Goal: Task Accomplishment & Management: Use online tool/utility

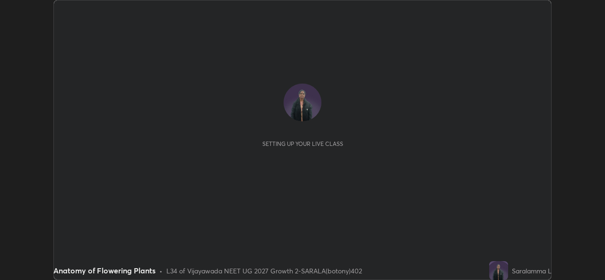
scroll to position [280, 604]
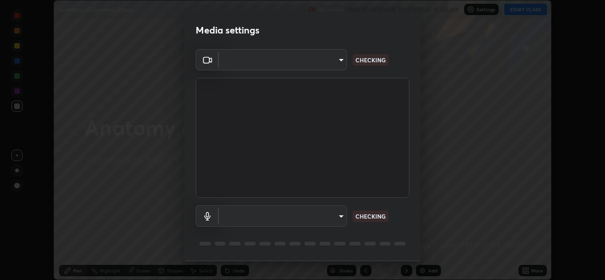
type input "03d5b1e328775286ef50ca9e691cdbc5b29e44cb463622e7fe7d5ef11c4b5cfc"
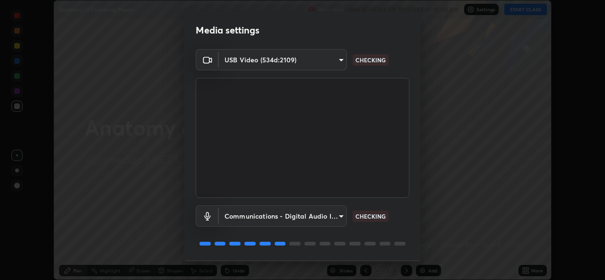
scroll to position [30, 0]
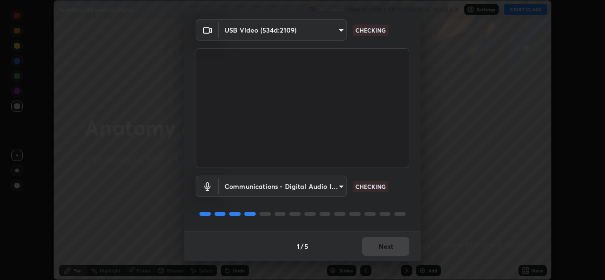
click at [259, 186] on body "Erase all Anatomy of Flowering Plants Recording WAS SCHEDULED TO START AT 10:00…" at bounding box center [302, 140] width 605 height 280
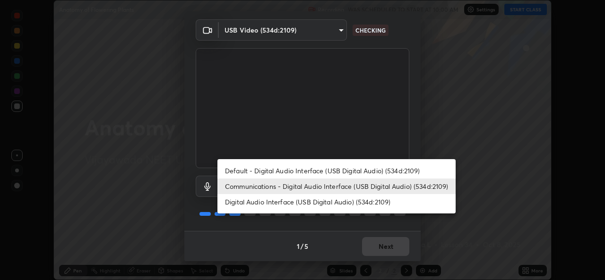
click at [256, 205] on li "Digital Audio Interface (USB Digital Audio) (534d:2109)" at bounding box center [336, 202] width 238 height 16
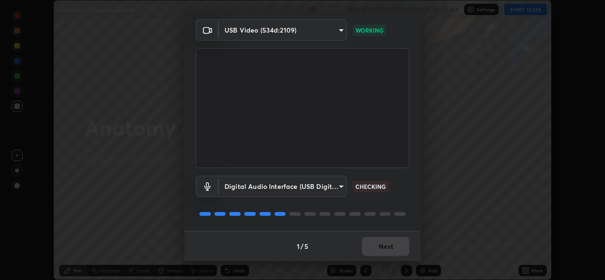
click at [295, 188] on body "Erase all Anatomy of Flowering Plants Recording WAS SCHEDULED TO START AT 10:00…" at bounding box center [302, 140] width 605 height 280
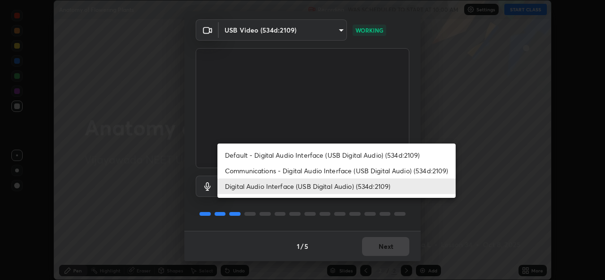
click at [265, 154] on li "Default - Digital Audio Interface (USB Digital Audio) (534d:2109)" at bounding box center [336, 155] width 238 height 16
type input "default"
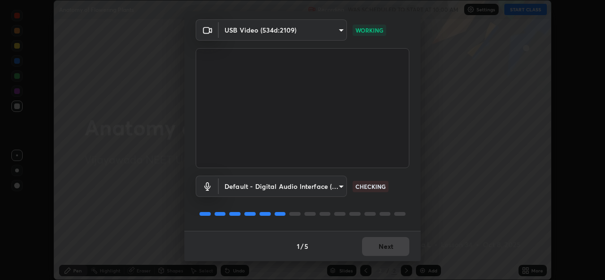
click at [283, 191] on body "Erase all Anatomy of Flowering Plants Recording WAS SCHEDULED TO START AT 10:00…" at bounding box center [302, 140] width 605 height 280
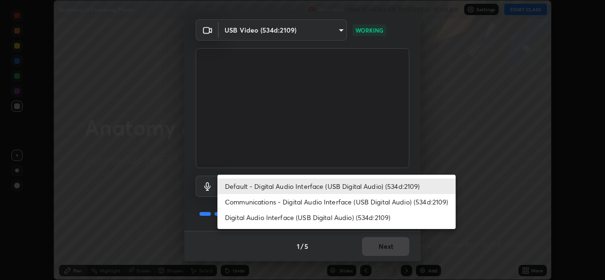
click at [285, 191] on li "Default - Digital Audio Interface (USB Digital Audio) (534d:2109)" at bounding box center [336, 187] width 238 height 16
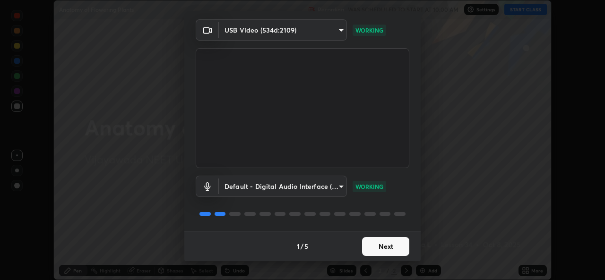
click at [381, 246] on button "Next" at bounding box center [385, 246] width 47 height 19
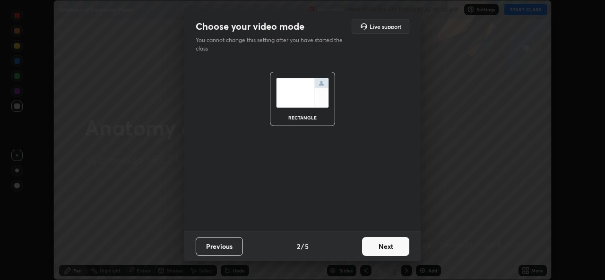
click at [381, 247] on button "Next" at bounding box center [385, 246] width 47 height 19
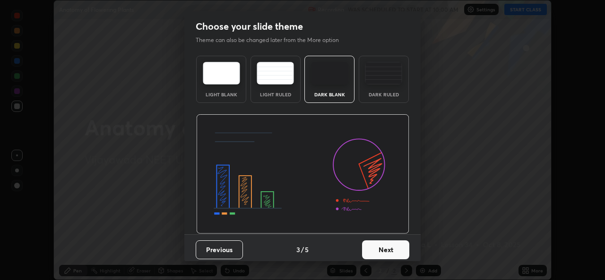
click at [381, 248] on button "Next" at bounding box center [385, 249] width 47 height 19
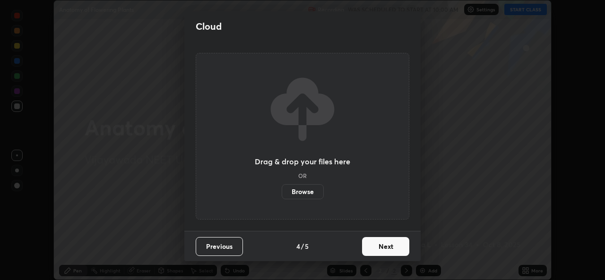
click at [379, 246] on button "Next" at bounding box center [385, 246] width 47 height 19
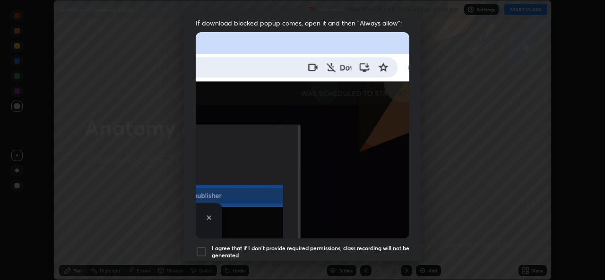
scroll to position [196, 0]
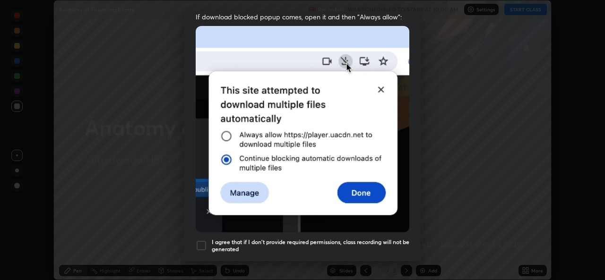
click at [201, 240] on div at bounding box center [201, 245] width 11 height 11
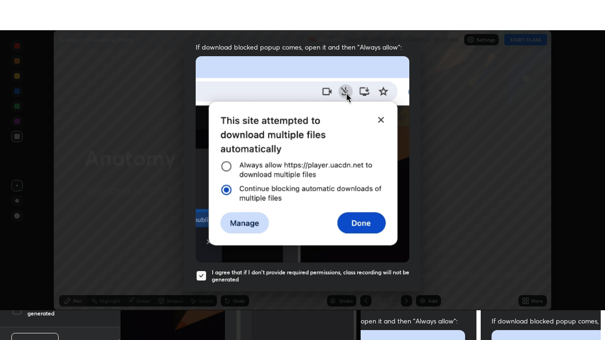
scroll to position [222, 0]
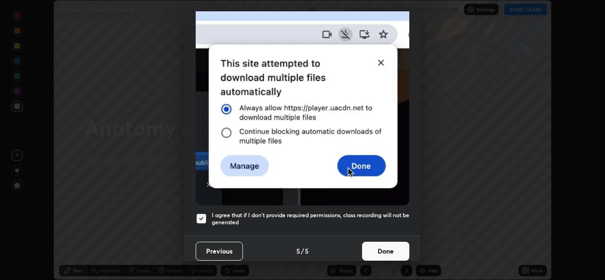
click at [383, 245] on button "Done" at bounding box center [385, 251] width 47 height 19
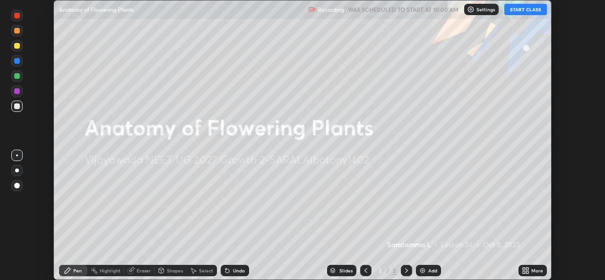
click at [525, 270] on icon at bounding box center [525, 271] width 8 height 8
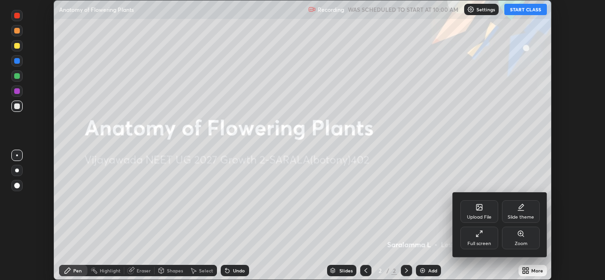
click at [483, 241] on div "Full screen" at bounding box center [479, 243] width 24 height 5
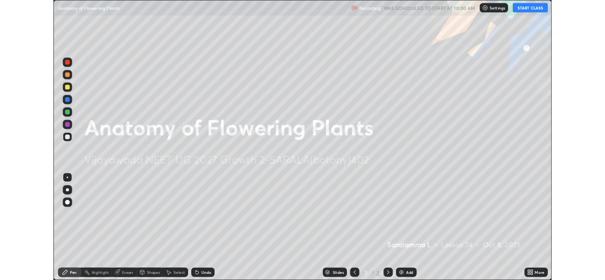
scroll to position [340, 605]
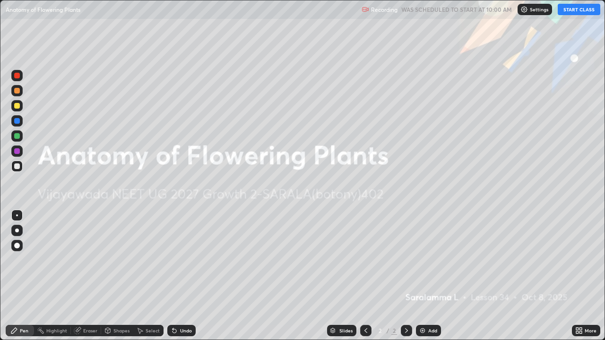
click at [421, 280] on img at bounding box center [423, 331] width 8 height 8
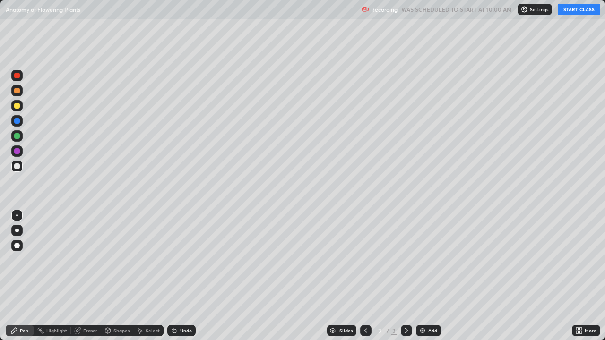
click at [567, 11] on button "START CLASS" at bounding box center [578, 9] width 43 height 11
click at [17, 93] on div at bounding box center [17, 91] width 6 height 6
click at [0, 256] on div "Setting up your live class" at bounding box center [302, 170] width 605 height 340
click at [421, 280] on img at bounding box center [423, 331] width 8 height 8
click at [92, 280] on div "Eraser" at bounding box center [90, 330] width 14 height 5
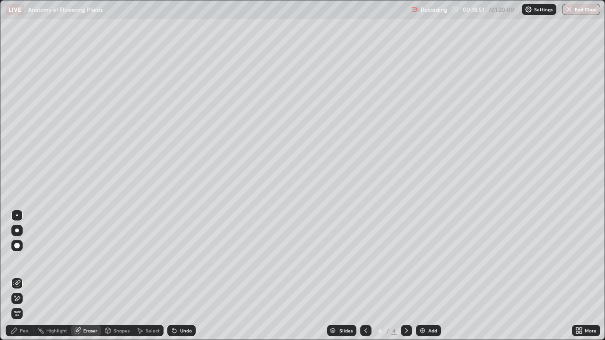
click at [16, 280] on icon at bounding box center [14, 331] width 6 height 6
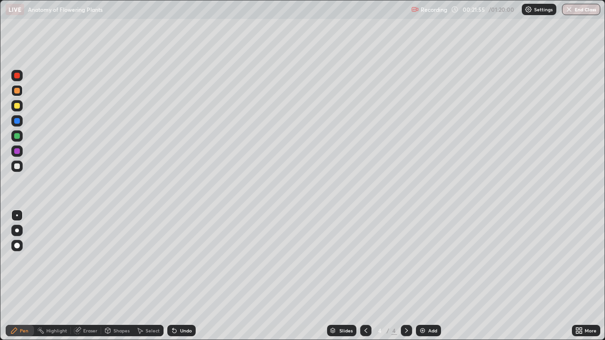
click at [419, 280] on img at bounding box center [423, 331] width 8 height 8
click at [77, 280] on icon at bounding box center [78, 329] width 5 height 5
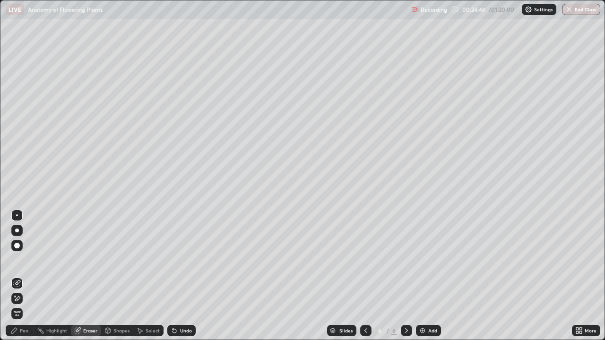
click at [16, 280] on icon at bounding box center [14, 331] width 6 height 6
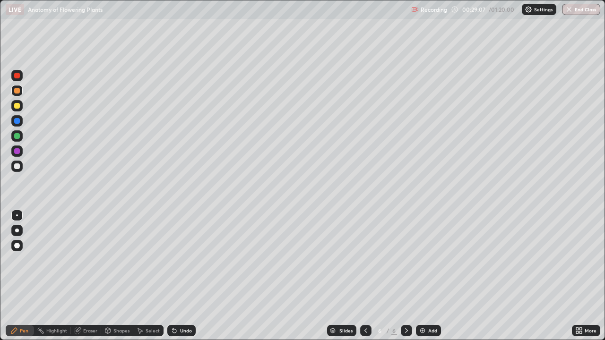
click at [419, 280] on img at bounding box center [423, 331] width 8 height 8
click at [17, 106] on div at bounding box center [17, 106] width 6 height 6
click at [84, 280] on div "Eraser" at bounding box center [86, 330] width 30 height 11
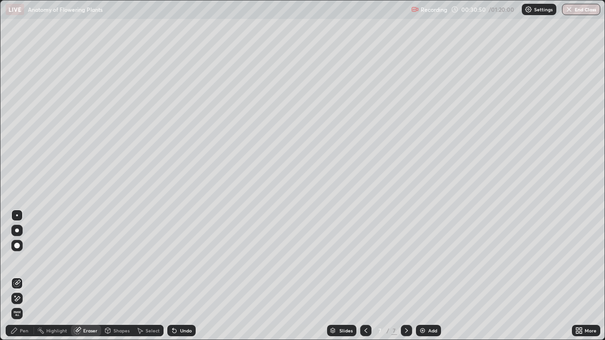
click at [17, 280] on icon at bounding box center [14, 331] width 6 height 6
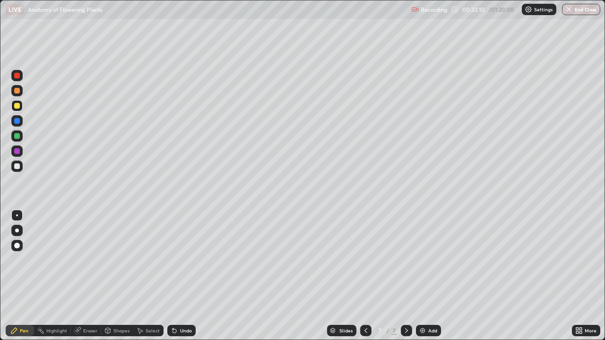
click at [19, 167] on div at bounding box center [17, 166] width 6 height 6
click at [421, 280] on img at bounding box center [423, 331] width 8 height 8
click at [419, 280] on img at bounding box center [423, 331] width 8 height 8
click at [16, 280] on icon at bounding box center [14, 331] width 6 height 6
click at [17, 106] on div at bounding box center [17, 106] width 6 height 6
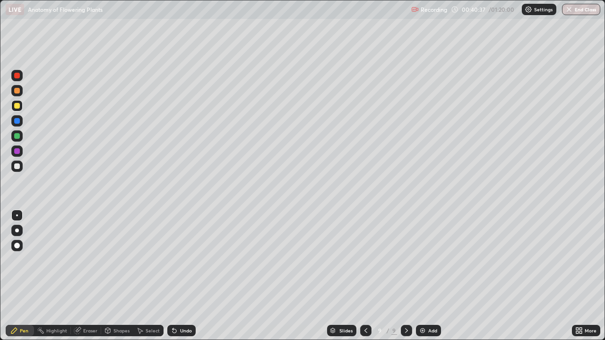
click at [420, 280] on img at bounding box center [423, 331] width 8 height 8
click at [17, 106] on div at bounding box center [17, 106] width 6 height 6
click at [17, 92] on div at bounding box center [17, 91] width 6 height 6
click at [79, 280] on icon at bounding box center [78, 329] width 5 height 5
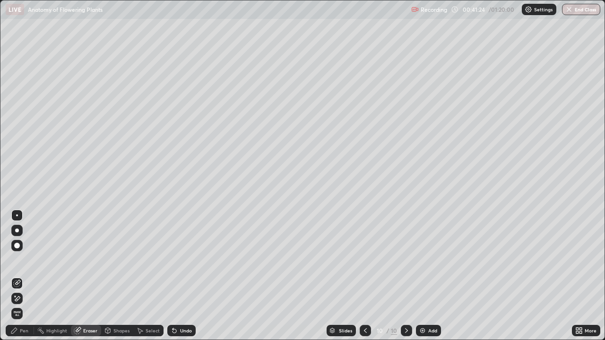
click at [16, 280] on icon at bounding box center [14, 331] width 6 height 6
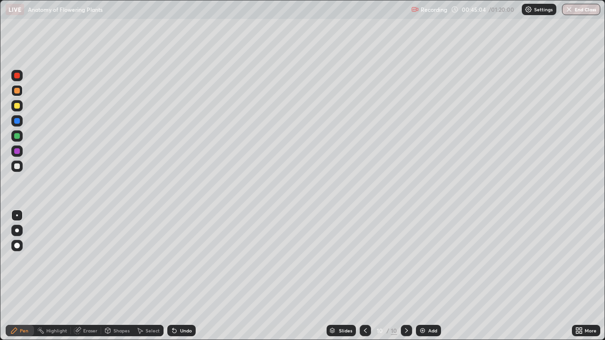
click at [77, 280] on icon at bounding box center [78, 329] width 5 height 5
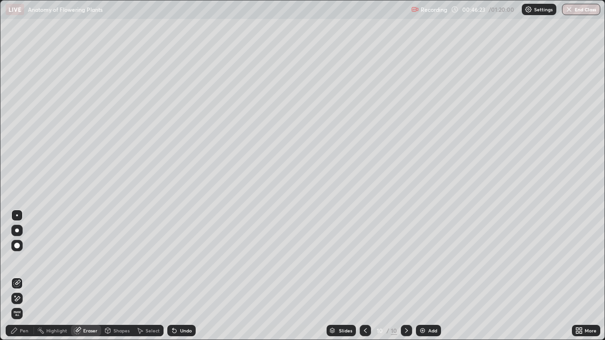
click at [420, 280] on img at bounding box center [423, 331] width 8 height 8
click at [15, 280] on icon at bounding box center [14, 331] width 6 height 6
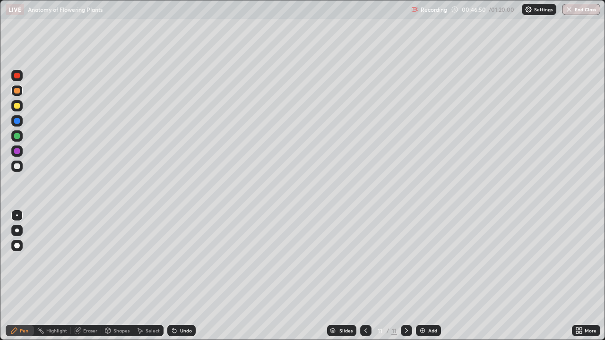
click at [17, 166] on div at bounding box center [17, 166] width 6 height 6
click at [78, 280] on icon at bounding box center [78, 329] width 5 height 5
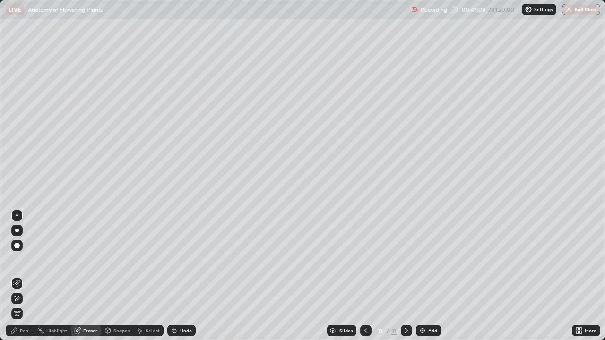
click at [16, 280] on icon at bounding box center [14, 331] width 6 height 6
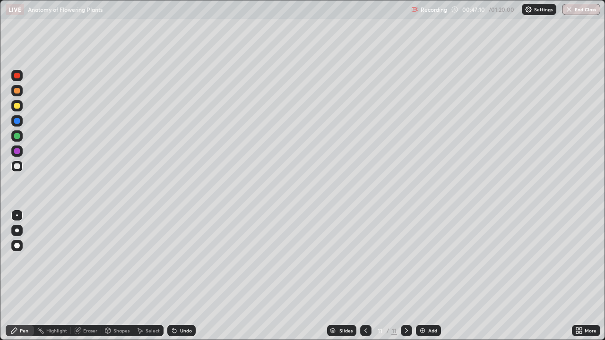
click at [17, 93] on div at bounding box center [17, 91] width 6 height 6
click at [419, 280] on img at bounding box center [423, 331] width 8 height 8
click at [17, 165] on div at bounding box center [17, 166] width 6 height 6
click at [0, 266] on div "Setting up your live class" at bounding box center [302, 170] width 605 height 340
click at [423, 280] on img at bounding box center [423, 331] width 8 height 8
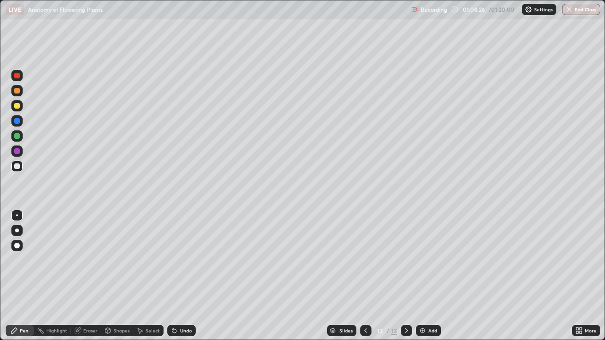
click at [571, 12] on img "button" at bounding box center [569, 10] width 8 height 8
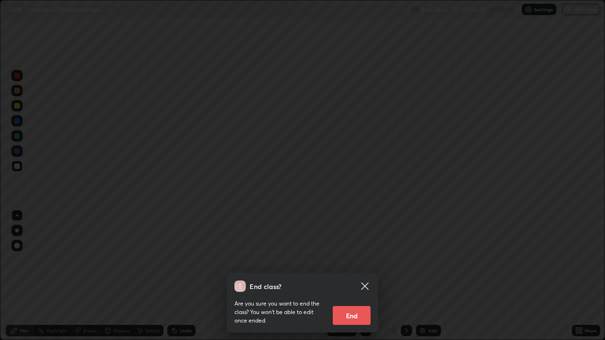
click at [350, 280] on button "End" at bounding box center [352, 315] width 38 height 19
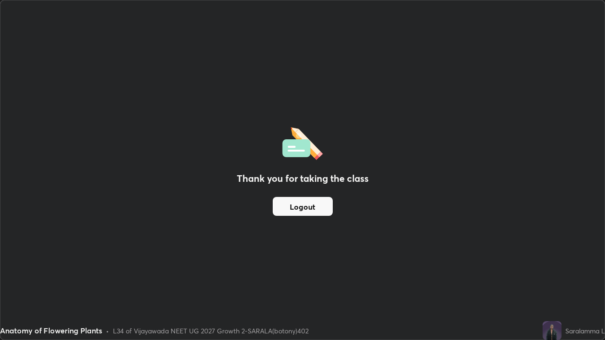
click at [311, 205] on button "Logout" at bounding box center [303, 206] width 60 height 19
click at [310, 205] on button "Logout" at bounding box center [303, 206] width 60 height 19
click at [453, 12] on div "Anatomy of Flowering Plants" at bounding box center [239, 9] width 467 height 19
click at [438, 4] on div "Anatomy of Flowering Plants" at bounding box center [239, 9] width 467 height 19
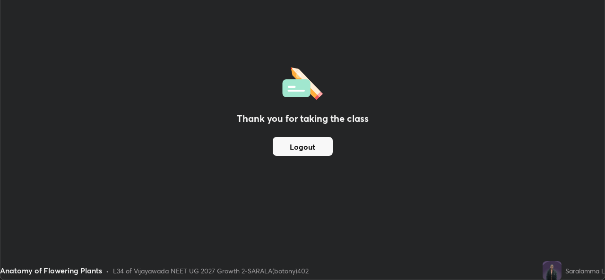
scroll to position [46957, 46633]
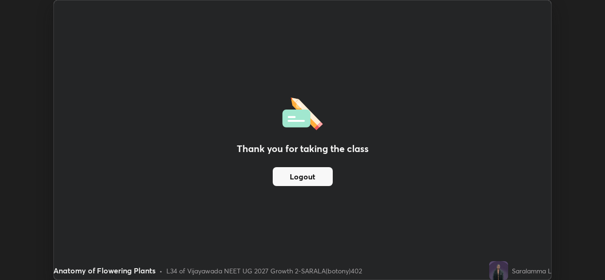
click at [307, 175] on button "Logout" at bounding box center [303, 176] width 60 height 19
